Goal: Navigation & Orientation: Go to known website

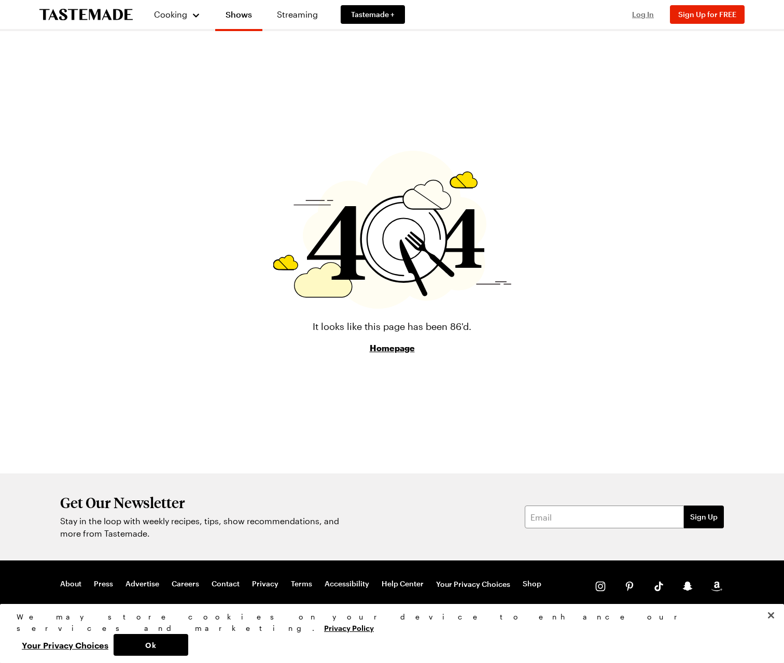
click at [648, 17] on span "Log In" at bounding box center [643, 14] width 22 height 9
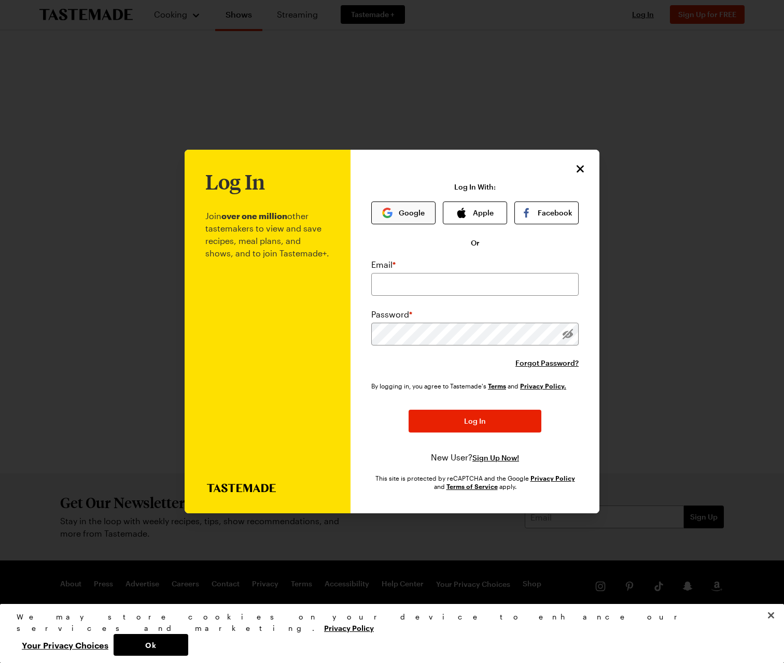
click at [414, 212] on button "Google" at bounding box center [403, 213] width 64 height 23
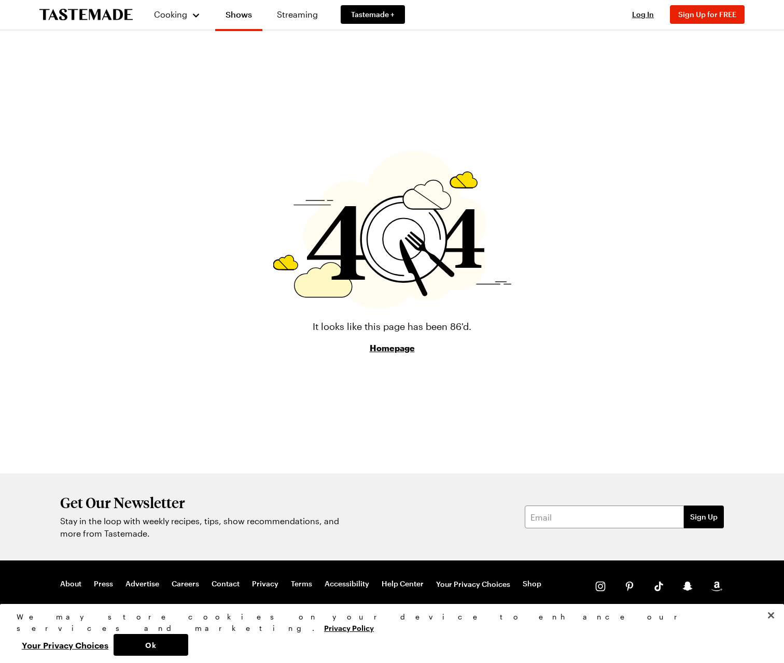
click at [390, 349] on link "Homepage" at bounding box center [391, 348] width 45 height 12
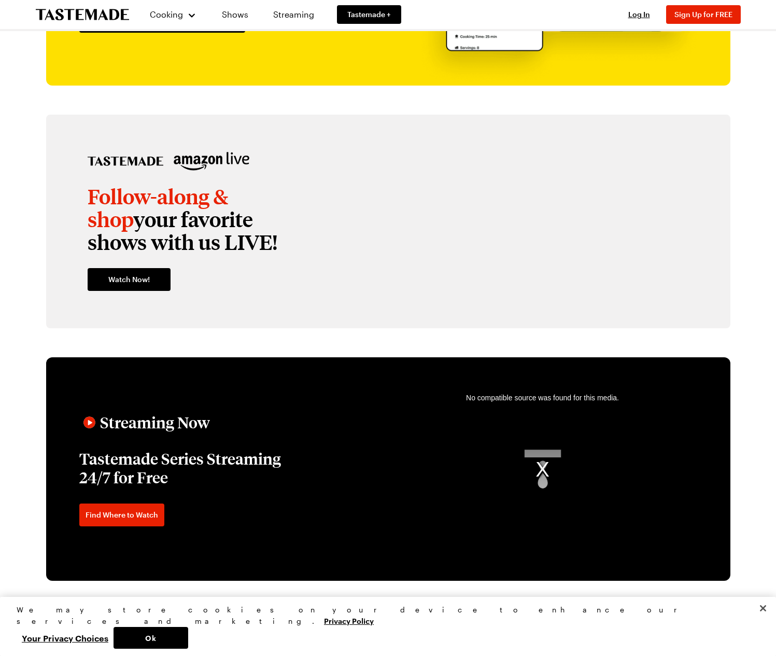
scroll to position [2020, 0]
